Goal: Find specific page/section: Find specific page/section

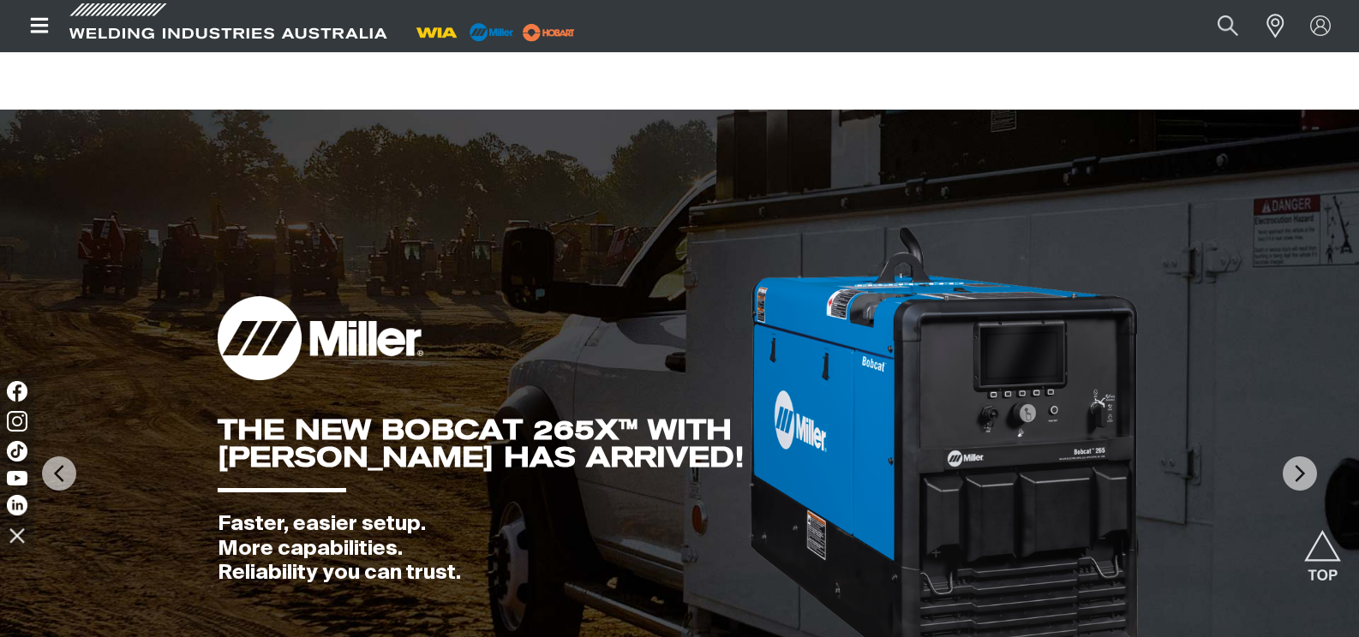
click at [833, 224] on img at bounding box center [944, 447] width 394 height 446
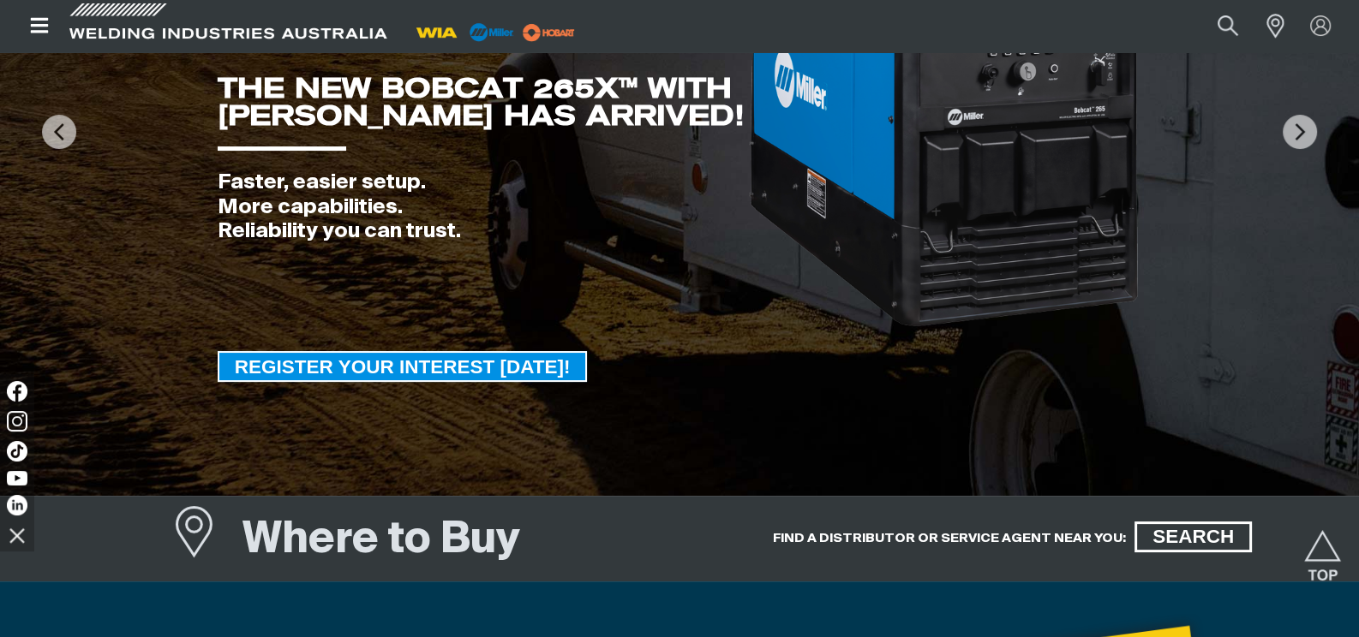
click at [509, 374] on span "REGISTER YOUR INTEREST [DATE]!" at bounding box center [402, 366] width 367 height 31
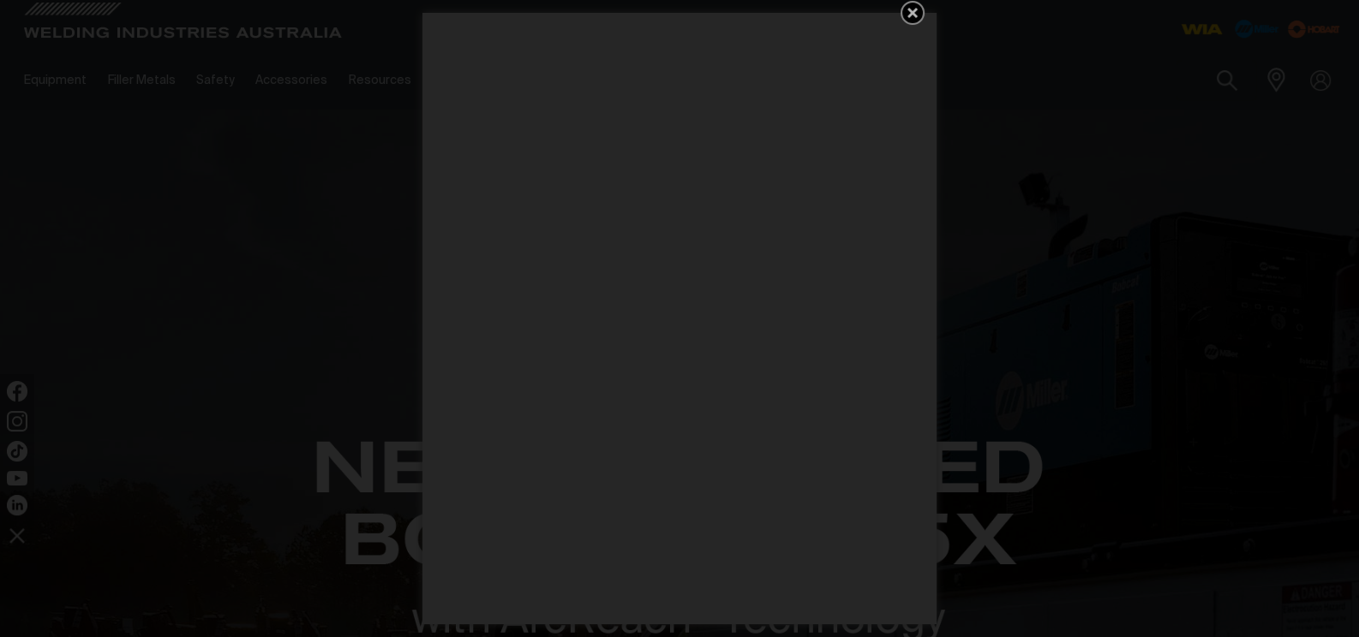
click at [914, 8] on icon "Get 5 WIA Welding Guides Free!" at bounding box center [912, 13] width 21 height 21
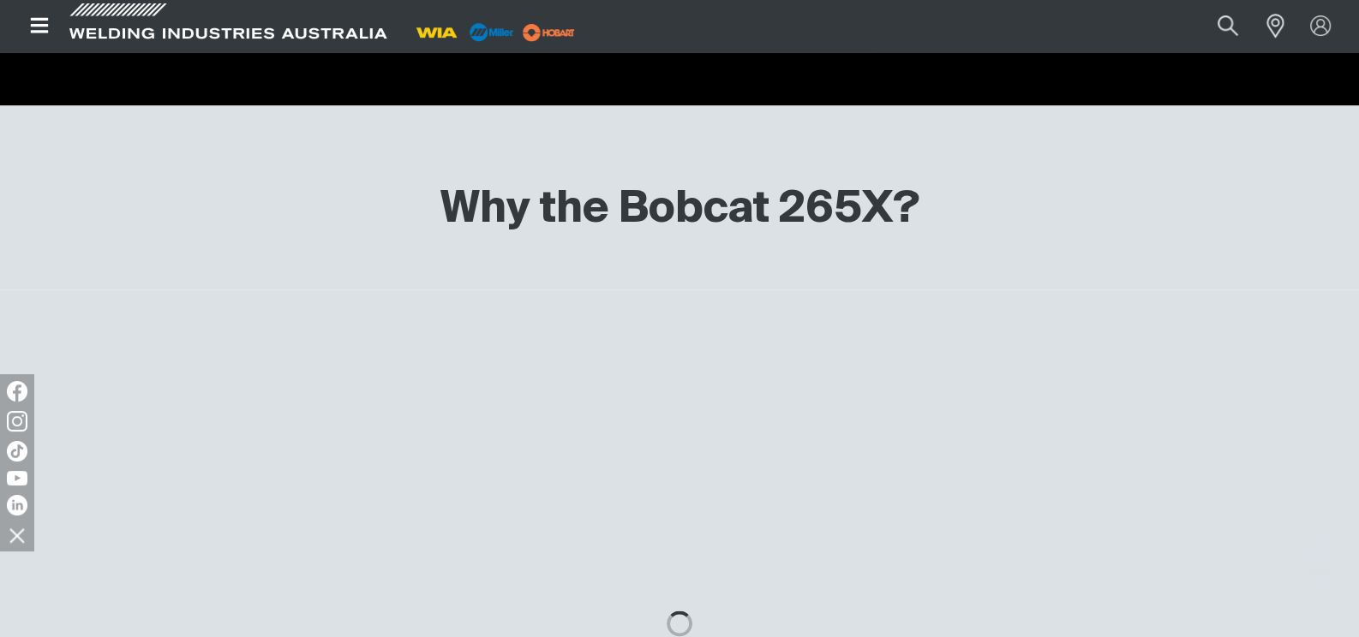
scroll to position [3598, 0]
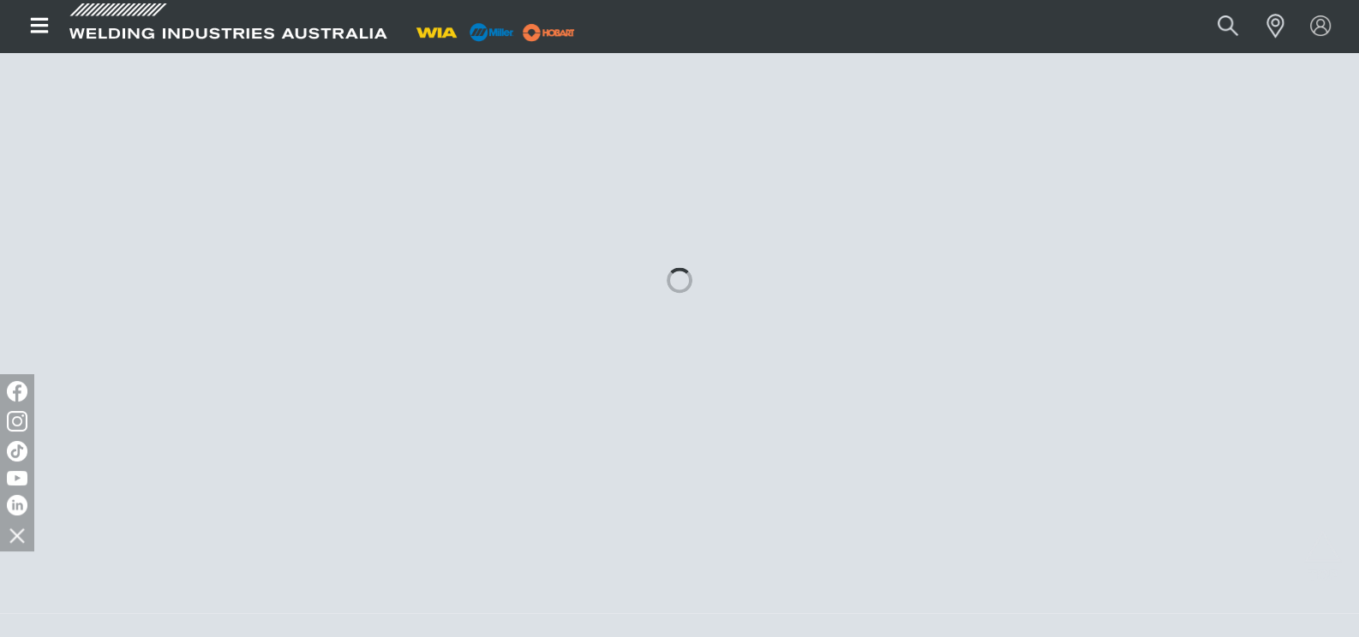
click at [34, 33] on icon "Open top menu" at bounding box center [39, 25] width 25 height 21
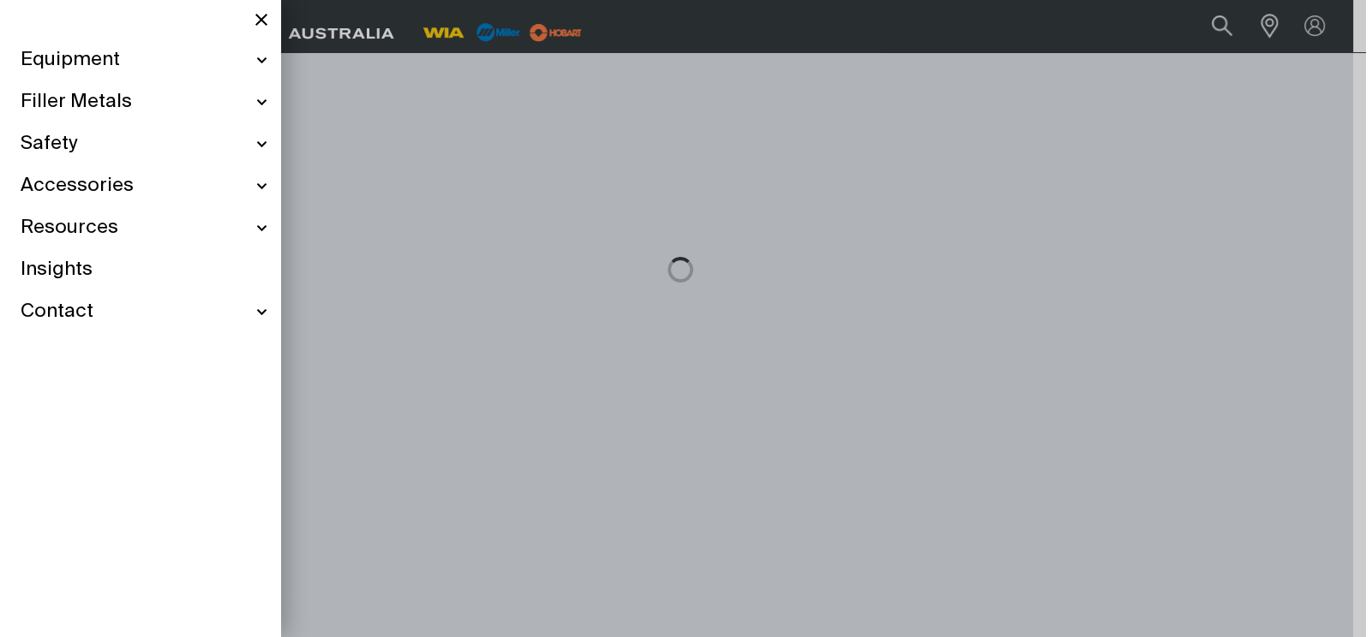
scroll to position [3604, 0]
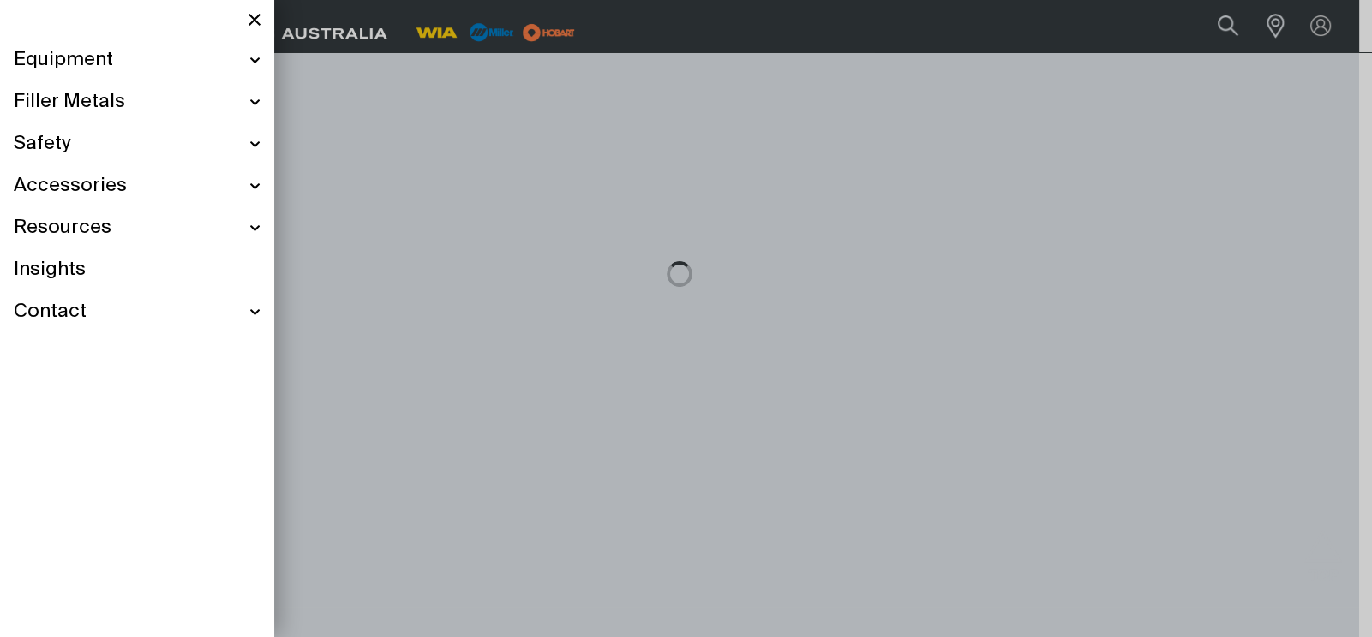
click at [252, 60] on div "Equipment" at bounding box center [137, 60] width 247 height 42
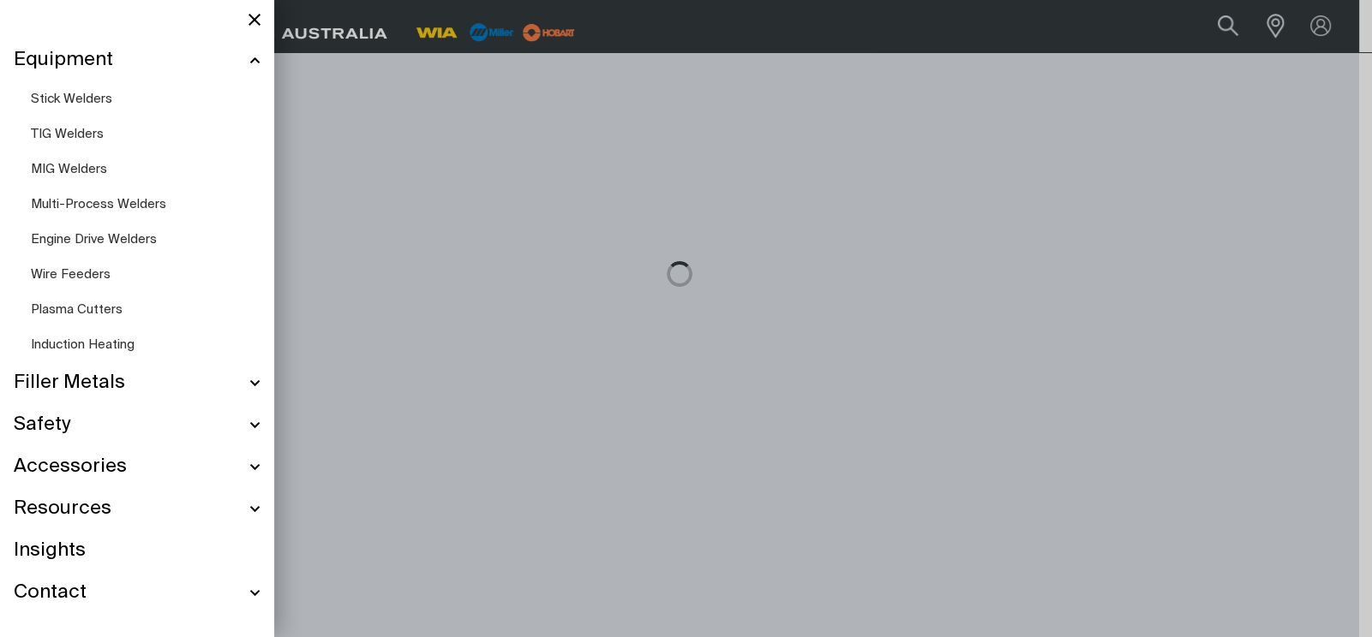
scroll to position [3541, 0]
click at [104, 243] on span "Engine Drive Welders" at bounding box center [94, 239] width 126 height 13
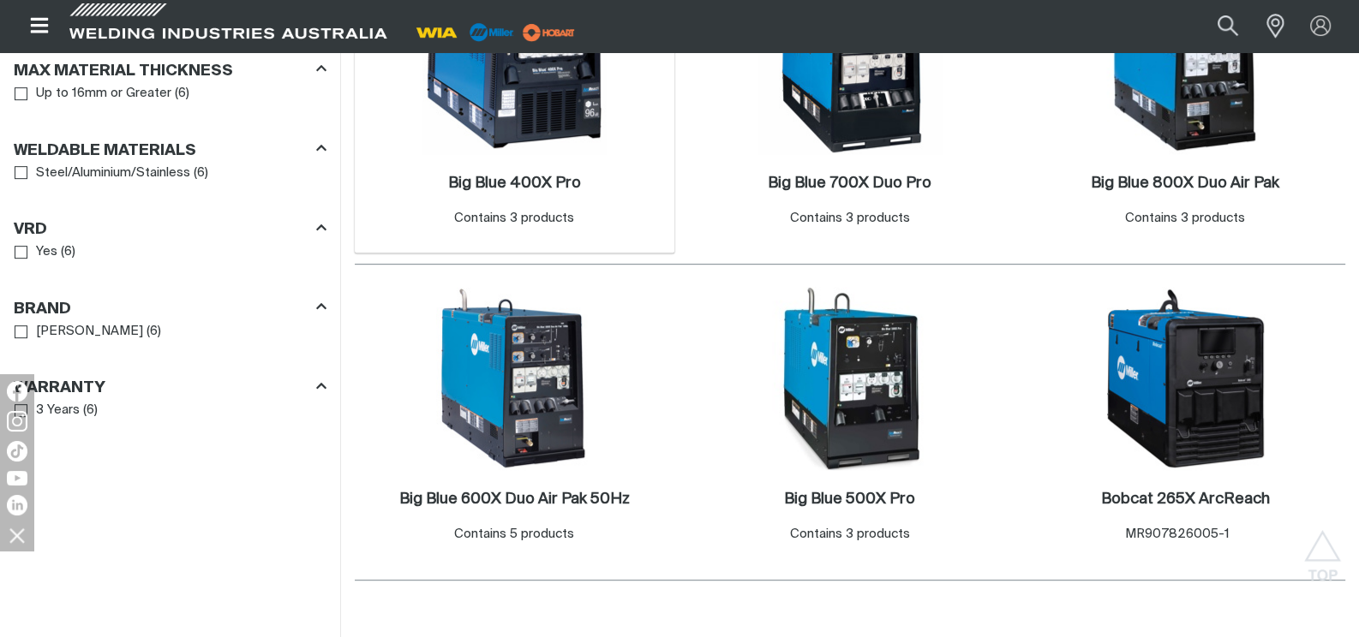
scroll to position [1028, 0]
